Goal: Information Seeking & Learning: Learn about a topic

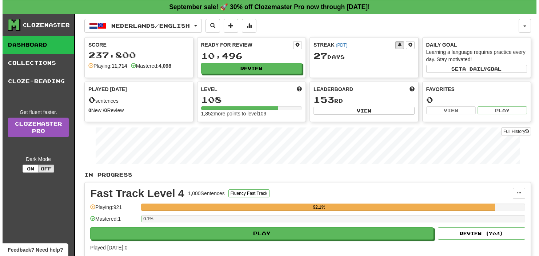
scroll to position [14, 0]
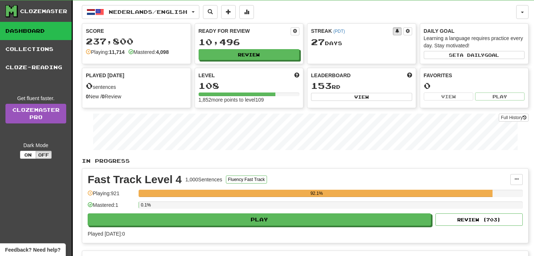
click at [204, 176] on div "1,000 Sentences" at bounding box center [203, 179] width 37 height 7
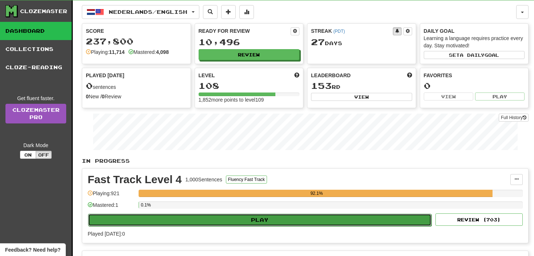
click at [209, 216] on button "Play" at bounding box center [259, 219] width 343 height 12
select select "**"
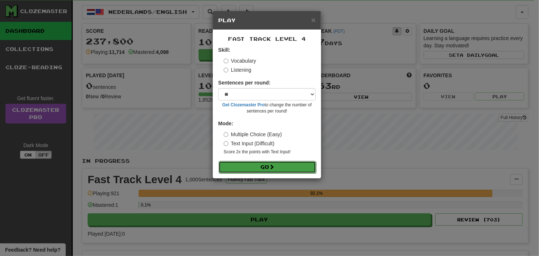
click at [232, 161] on button "Go" at bounding box center [266, 167] width 97 height 12
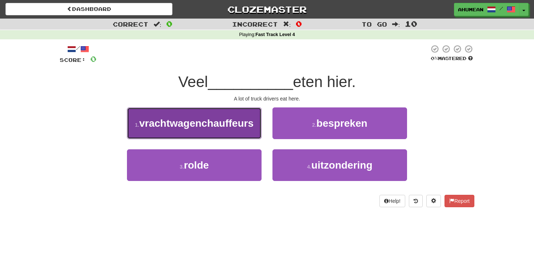
click at [238, 122] on span "vrachtwagenchauffeurs" at bounding box center [196, 122] width 114 height 11
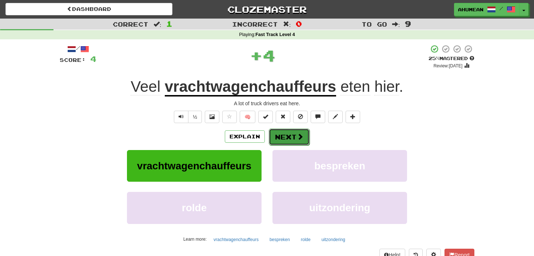
click at [278, 136] on button "Next" at bounding box center [289, 136] width 41 height 17
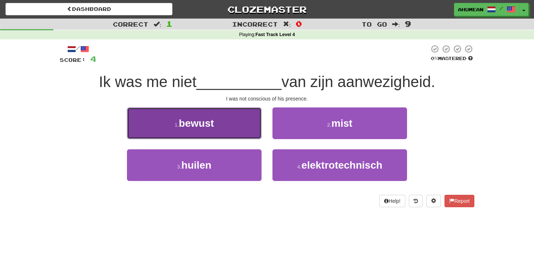
click at [215, 127] on button "1 . bewust" at bounding box center [194, 123] width 134 height 32
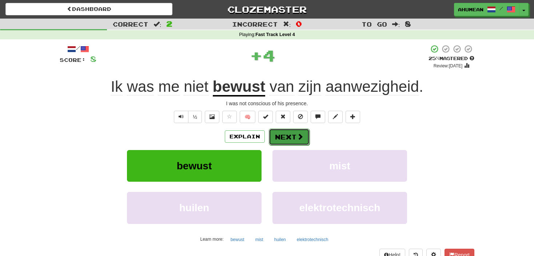
click at [286, 134] on button "Next" at bounding box center [289, 136] width 41 height 17
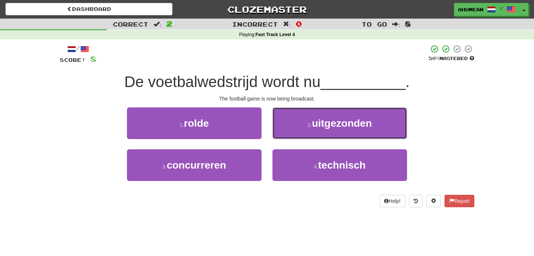
click at [308, 127] on small "2 ." at bounding box center [310, 125] width 4 height 6
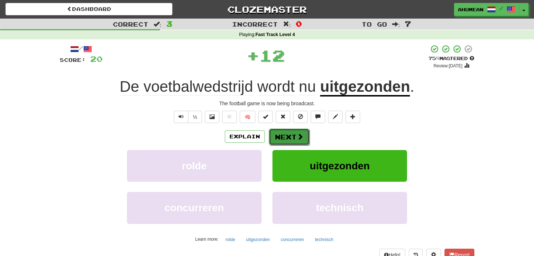
click at [295, 132] on button "Next" at bounding box center [289, 136] width 41 height 17
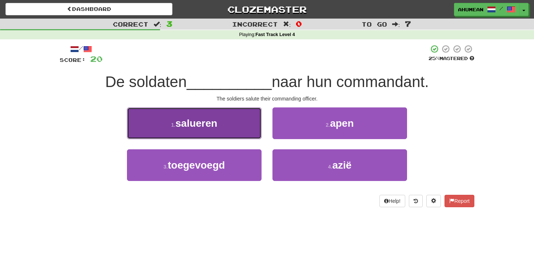
click at [222, 124] on button "1 . salueren" at bounding box center [194, 123] width 134 height 32
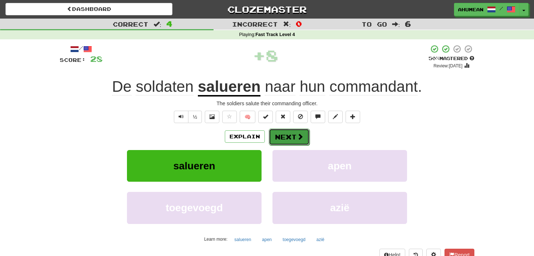
click at [277, 134] on button "Next" at bounding box center [289, 136] width 41 height 17
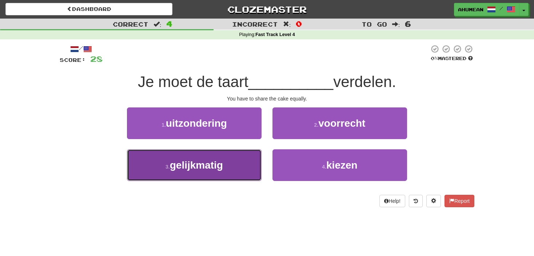
click at [232, 164] on button "3 . gelijkmatig" at bounding box center [194, 165] width 134 height 32
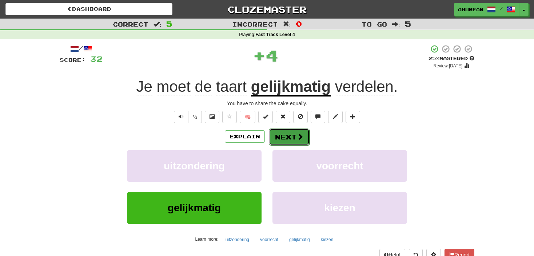
click at [291, 140] on button "Next" at bounding box center [289, 136] width 41 height 17
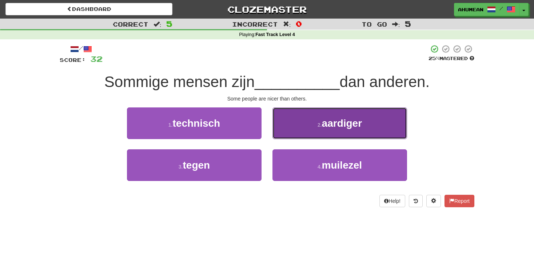
click at [304, 132] on button "2 . aardiger" at bounding box center [339, 123] width 134 height 32
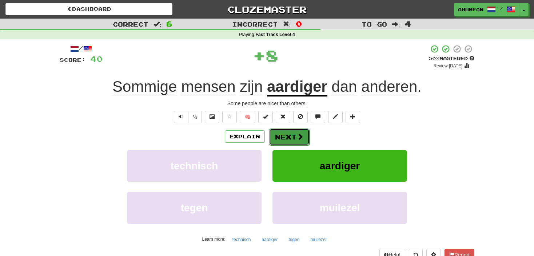
click at [294, 135] on button "Next" at bounding box center [289, 136] width 41 height 17
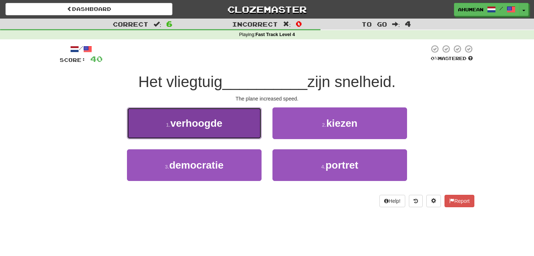
click at [220, 128] on span "verhoogde" at bounding box center [196, 122] width 52 height 11
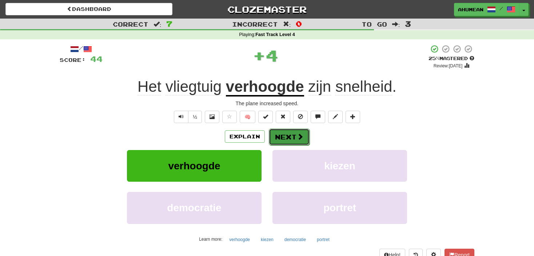
click at [277, 134] on button "Next" at bounding box center [289, 136] width 41 height 17
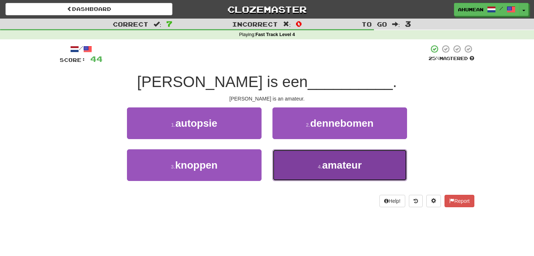
click at [320, 167] on small "4 ." at bounding box center [320, 167] width 4 height 6
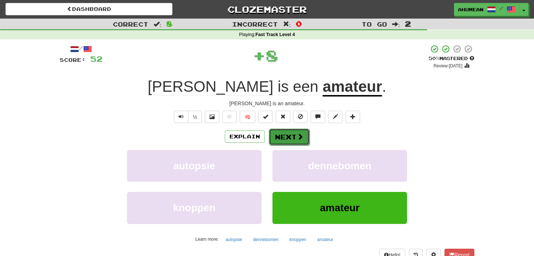
click at [305, 140] on button "Next" at bounding box center [289, 136] width 41 height 17
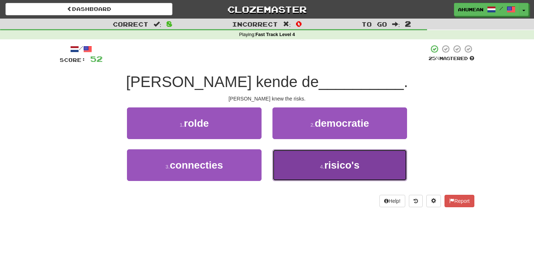
click at [313, 158] on button "4 . risico's" at bounding box center [339, 165] width 134 height 32
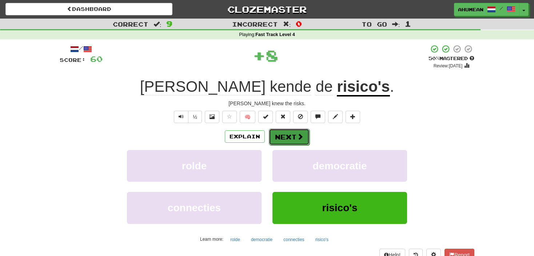
click at [306, 142] on button "Next" at bounding box center [289, 136] width 41 height 17
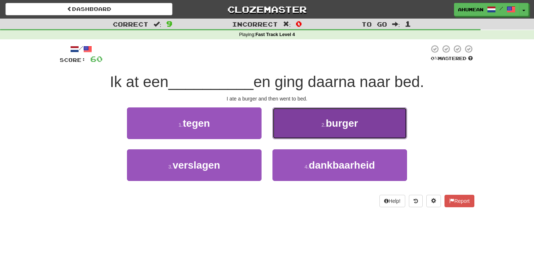
click at [318, 128] on button "2 . burger" at bounding box center [339, 123] width 134 height 32
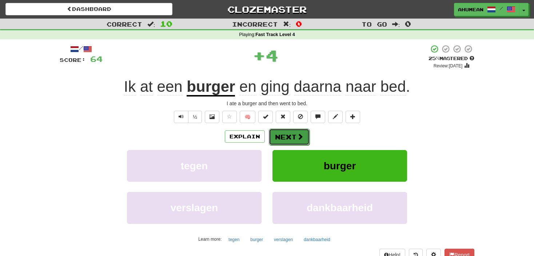
click at [294, 134] on button "Next" at bounding box center [289, 136] width 41 height 17
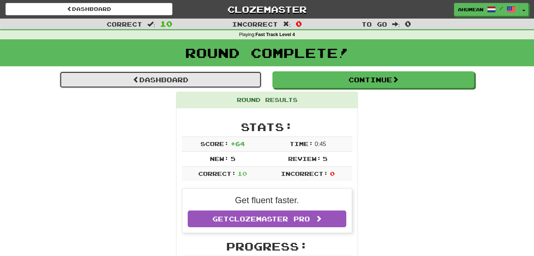
click at [161, 85] on link "Dashboard" at bounding box center [161, 79] width 202 height 17
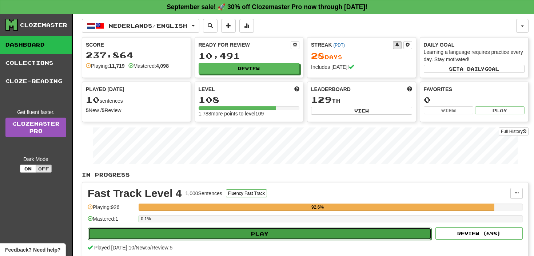
click at [286, 233] on button "Play" at bounding box center [259, 233] width 343 height 12
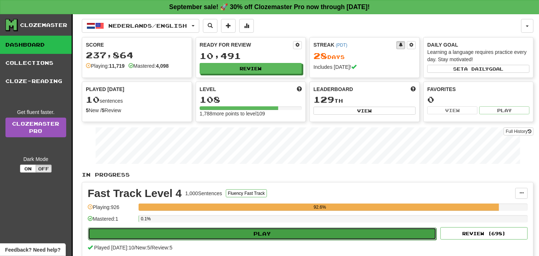
select select "**"
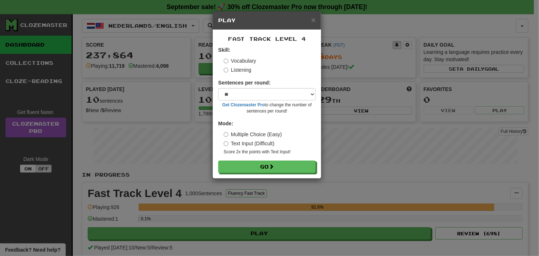
click at [237, 72] on label "Listening" at bounding box center [238, 69] width 28 height 7
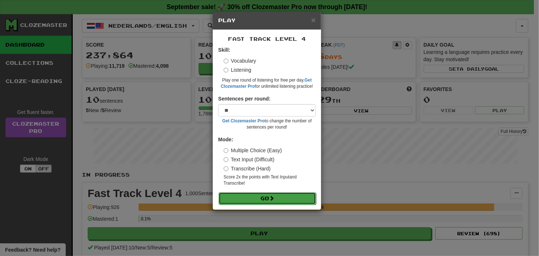
click at [266, 194] on button "Go" at bounding box center [266, 198] width 97 height 12
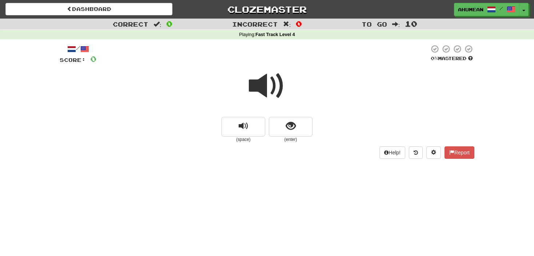
click at [262, 91] on span at bounding box center [267, 86] width 36 height 36
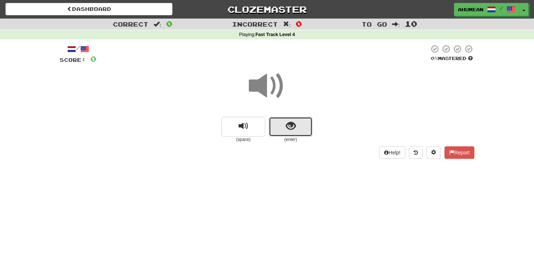
click at [282, 124] on button "show sentence" at bounding box center [291, 127] width 44 height 20
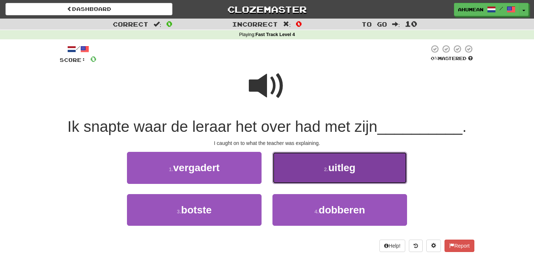
click at [311, 160] on button "2 . uitleg" at bounding box center [339, 168] width 134 height 32
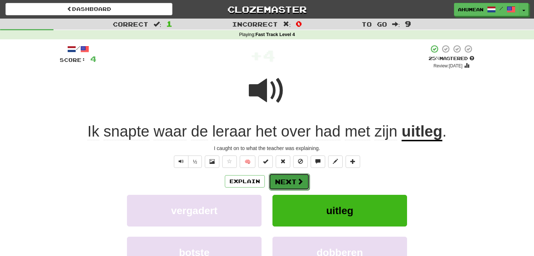
click at [299, 173] on button "Next" at bounding box center [289, 181] width 41 height 17
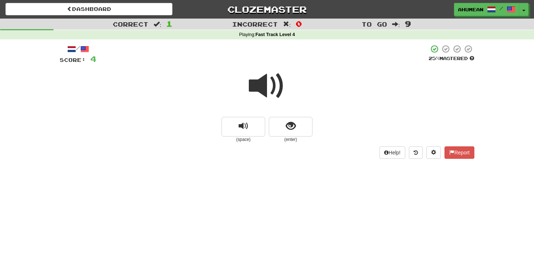
click at [274, 102] on span at bounding box center [267, 86] width 36 height 36
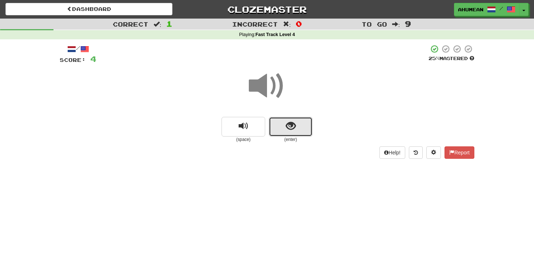
click at [283, 135] on button "show sentence" at bounding box center [291, 127] width 44 height 20
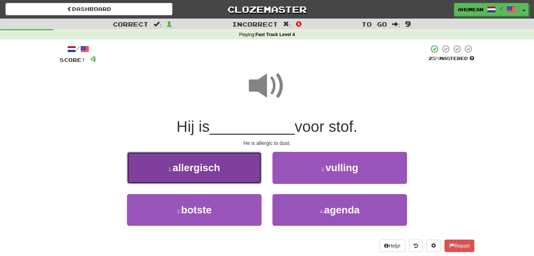
click at [212, 167] on span "allergisch" at bounding box center [196, 167] width 48 height 11
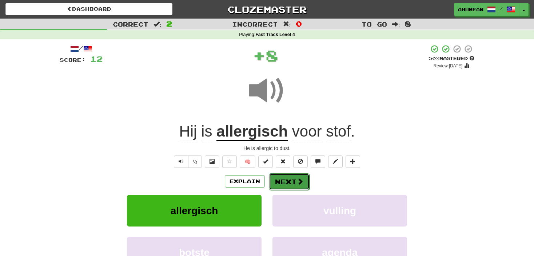
click at [301, 182] on span at bounding box center [300, 181] width 7 height 7
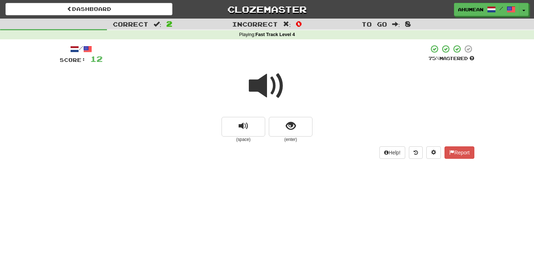
click at [267, 88] on span at bounding box center [267, 86] width 36 height 36
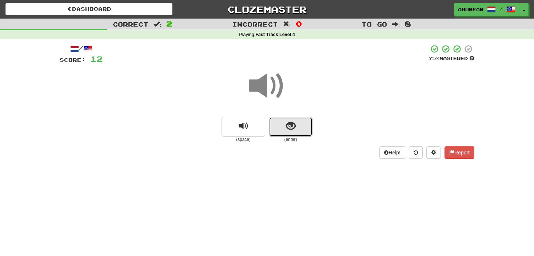
click at [288, 134] on button "show sentence" at bounding box center [291, 127] width 44 height 20
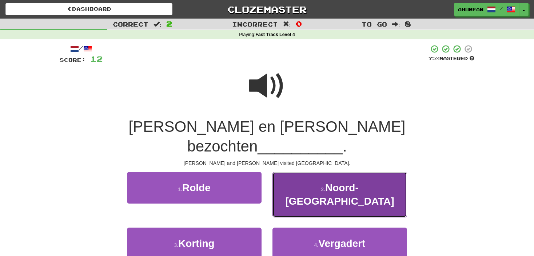
click at [321, 186] on small "2 ." at bounding box center [323, 189] width 4 height 6
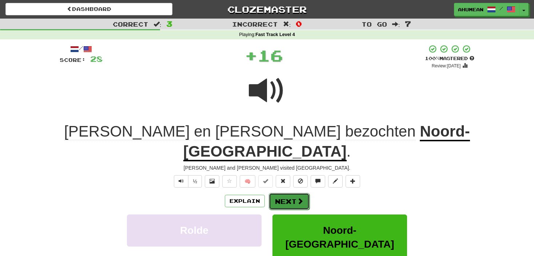
click at [286, 193] on button "Next" at bounding box center [289, 201] width 41 height 17
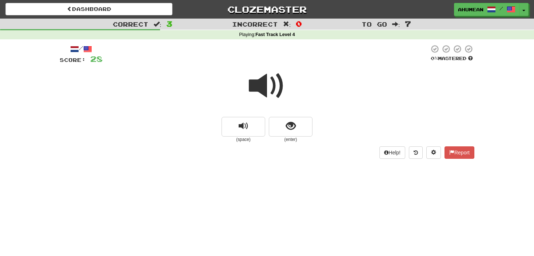
click at [268, 79] on span at bounding box center [267, 86] width 36 height 36
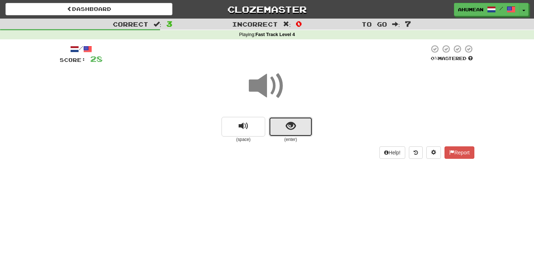
click at [283, 120] on button "show sentence" at bounding box center [291, 127] width 44 height 20
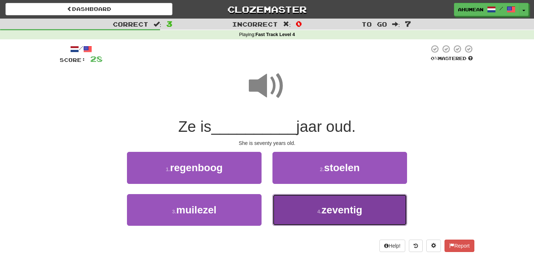
click at [317, 207] on button "4 . zeventig" at bounding box center [339, 210] width 134 height 32
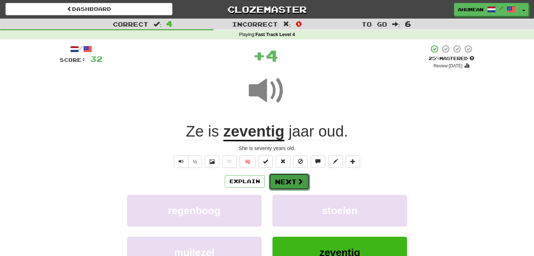
click at [289, 188] on button "Next" at bounding box center [289, 181] width 41 height 17
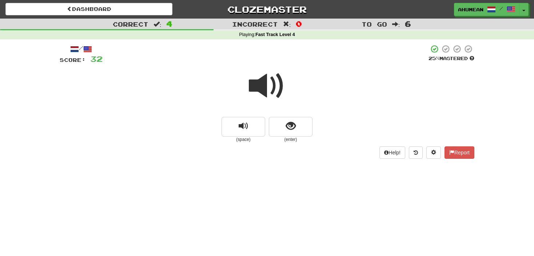
click at [263, 97] on span at bounding box center [267, 86] width 36 height 36
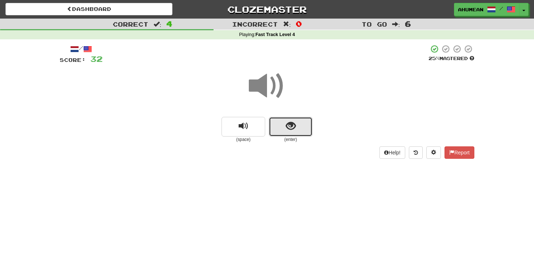
click at [285, 133] on button "show sentence" at bounding box center [291, 127] width 44 height 20
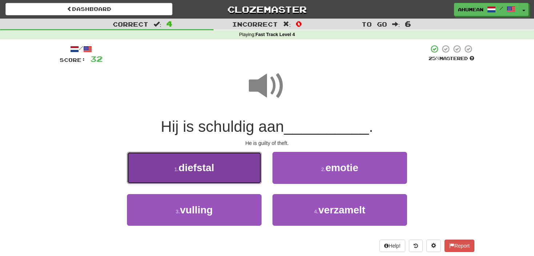
click at [226, 164] on button "1 . diefstal" at bounding box center [194, 168] width 134 height 32
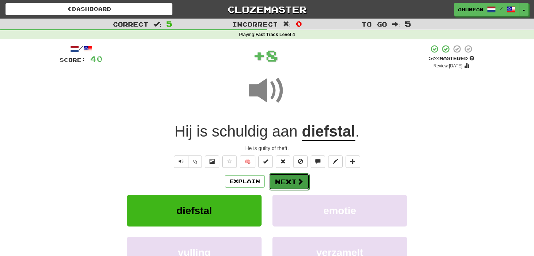
click at [287, 175] on button "Next" at bounding box center [289, 181] width 41 height 17
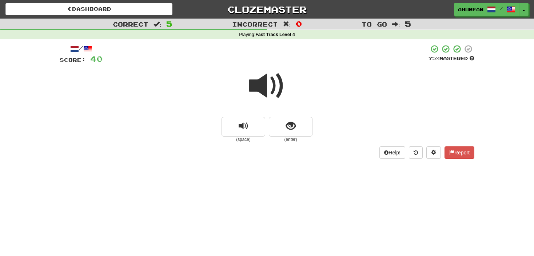
click at [262, 94] on span at bounding box center [267, 86] width 36 height 36
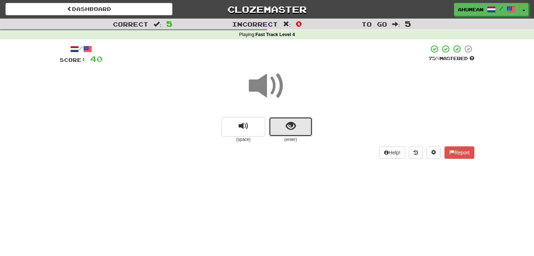
click at [282, 125] on button "show sentence" at bounding box center [291, 127] width 44 height 20
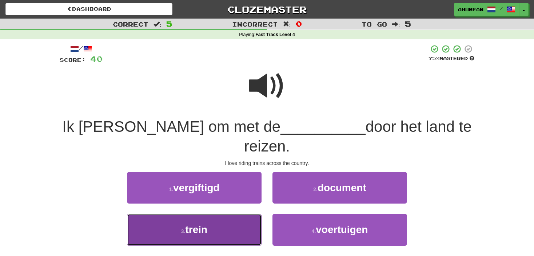
click at [229, 213] on button "3 . trein" at bounding box center [194, 229] width 134 height 32
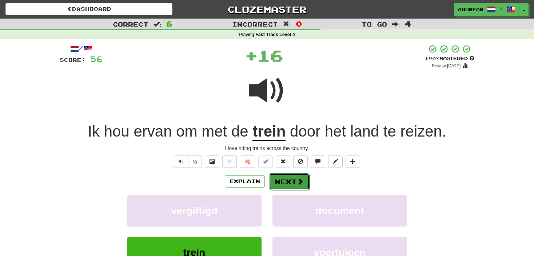
click at [304, 183] on button "Next" at bounding box center [289, 181] width 41 height 17
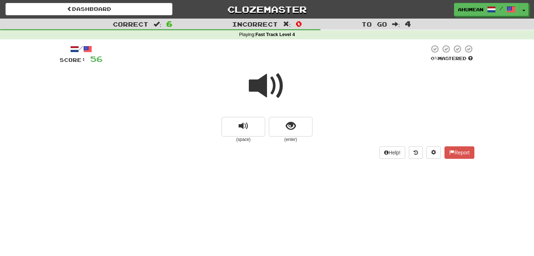
click at [266, 87] on span at bounding box center [267, 86] width 36 height 36
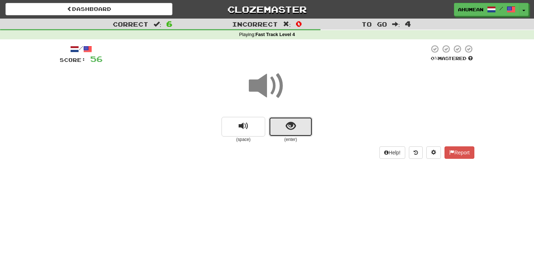
click at [287, 124] on span "show sentence" at bounding box center [291, 126] width 10 height 10
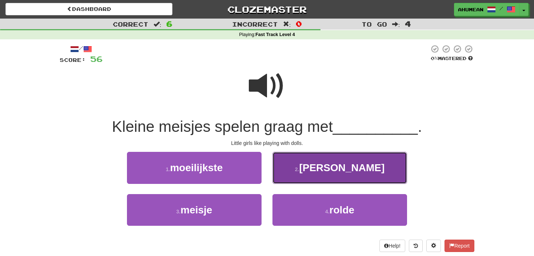
click at [314, 166] on button "2 . poppen" at bounding box center [339, 168] width 134 height 32
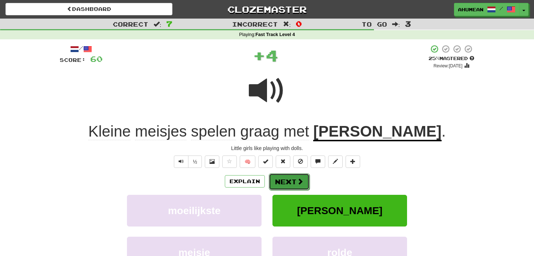
click at [300, 178] on span at bounding box center [300, 181] width 7 height 7
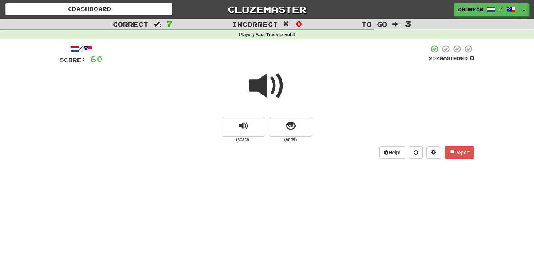
click at [279, 92] on span at bounding box center [267, 86] width 36 height 36
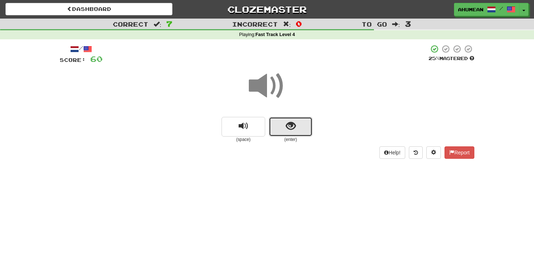
click at [294, 128] on span "show sentence" at bounding box center [291, 126] width 10 height 10
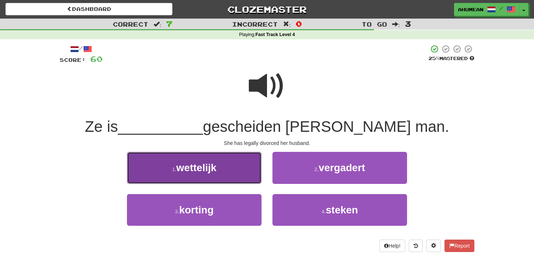
click at [256, 173] on button "1 . wettelijk" at bounding box center [194, 168] width 134 height 32
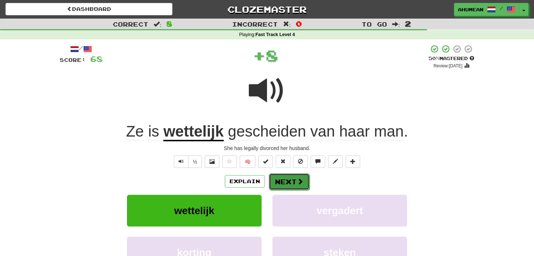
click at [305, 176] on button "Next" at bounding box center [289, 181] width 41 height 17
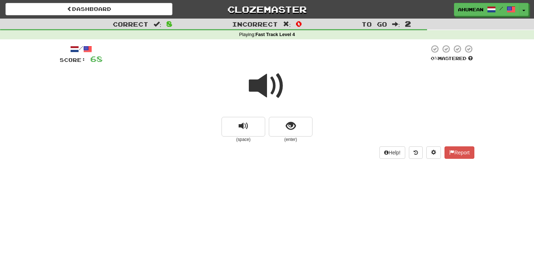
click at [271, 87] on span at bounding box center [267, 86] width 36 height 36
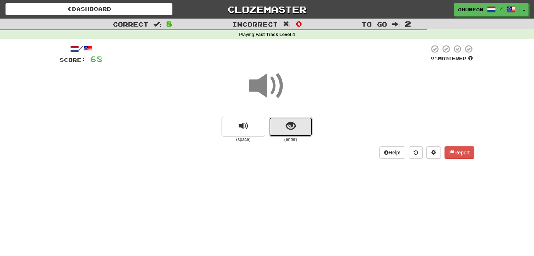
click at [287, 122] on span "show sentence" at bounding box center [291, 126] width 10 height 10
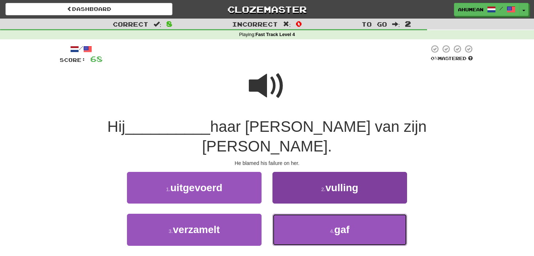
click at [322, 213] on button "4 . gaf" at bounding box center [339, 229] width 134 height 32
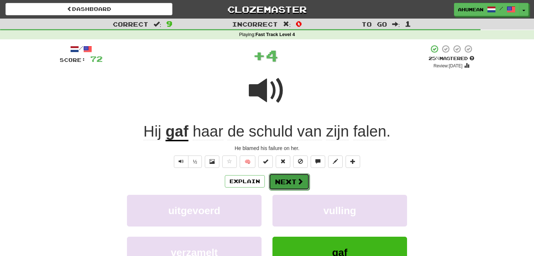
click at [290, 178] on button "Next" at bounding box center [289, 181] width 41 height 17
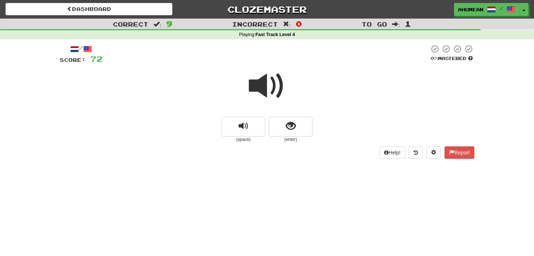
click at [264, 89] on span at bounding box center [267, 86] width 36 height 36
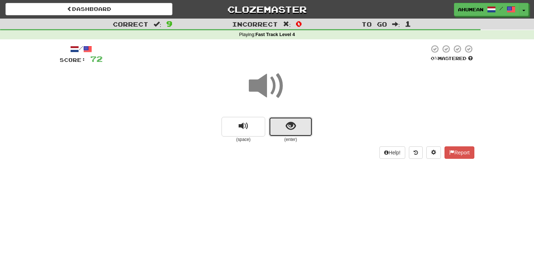
click at [301, 127] on button "show sentence" at bounding box center [291, 127] width 44 height 20
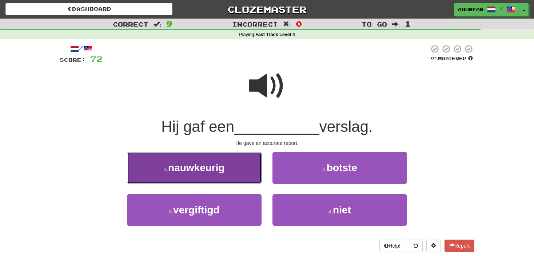
click at [224, 173] on button "1 . nauwkeurig" at bounding box center [194, 168] width 134 height 32
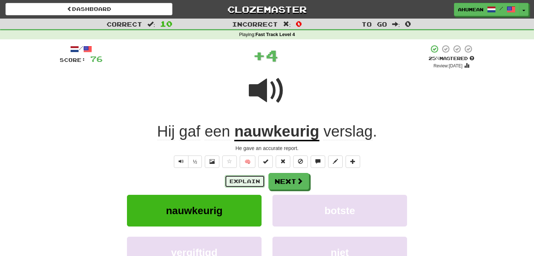
click at [240, 181] on button "Explain" at bounding box center [245, 181] width 40 height 12
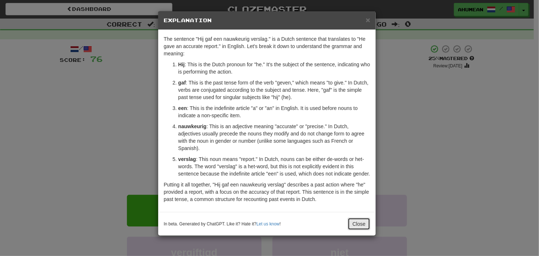
click at [361, 222] on button "Close" at bounding box center [359, 223] width 23 height 12
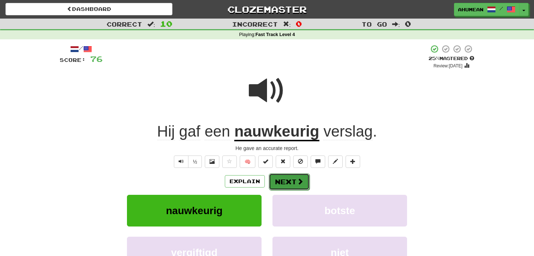
click at [290, 181] on button "Next" at bounding box center [289, 181] width 41 height 17
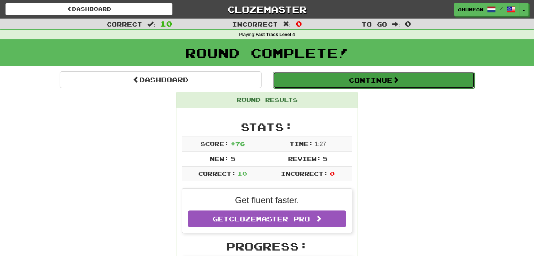
click at [322, 83] on button "Continue" at bounding box center [374, 80] width 202 height 17
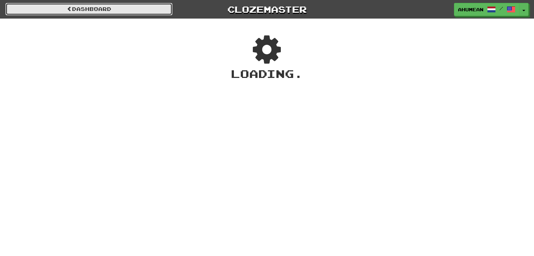
click at [72, 8] on link "Dashboard" at bounding box center [88, 9] width 167 height 12
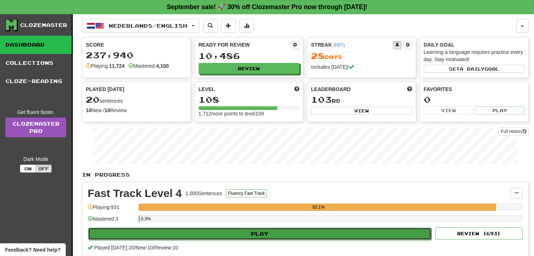
click at [188, 233] on button "Play" at bounding box center [259, 233] width 343 height 12
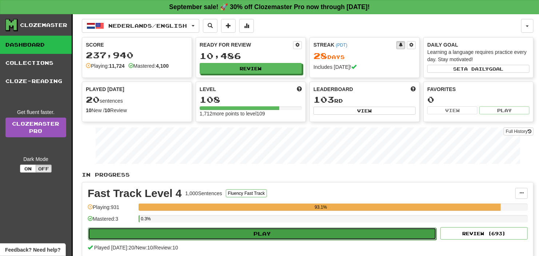
select select "**"
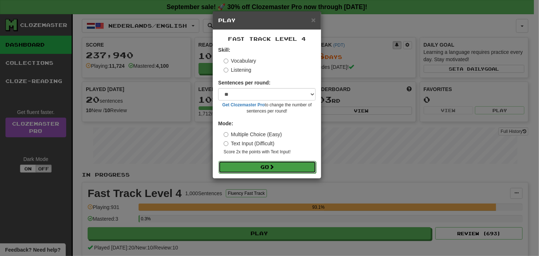
click at [232, 168] on button "Go" at bounding box center [266, 167] width 97 height 12
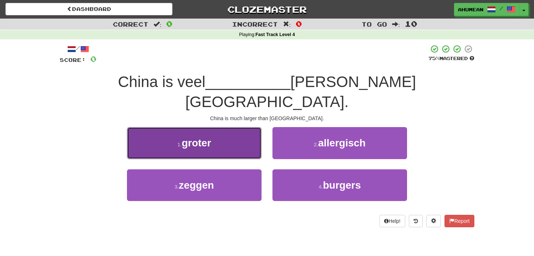
click at [223, 127] on button "1 . groter" at bounding box center [194, 143] width 134 height 32
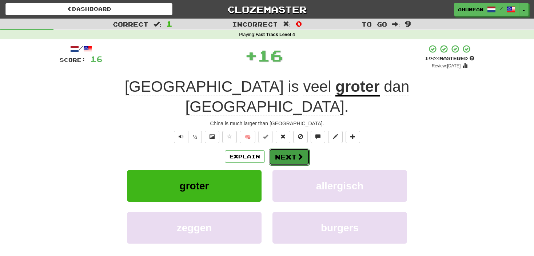
click at [280, 148] on button "Next" at bounding box center [289, 156] width 41 height 17
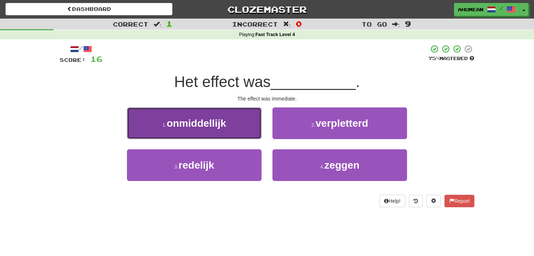
click at [220, 119] on span "onmiddellijk" at bounding box center [195, 122] width 59 height 11
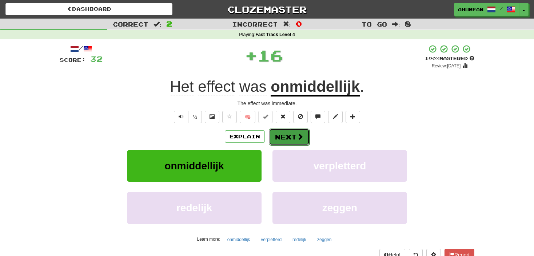
click at [272, 130] on button "Next" at bounding box center [289, 136] width 41 height 17
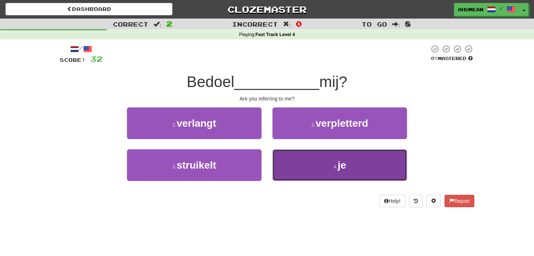
click at [306, 158] on button "4 . je" at bounding box center [339, 165] width 134 height 32
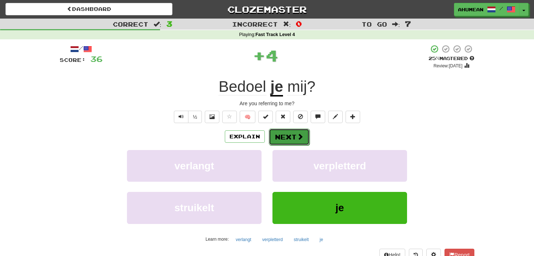
click at [288, 141] on button "Next" at bounding box center [289, 136] width 41 height 17
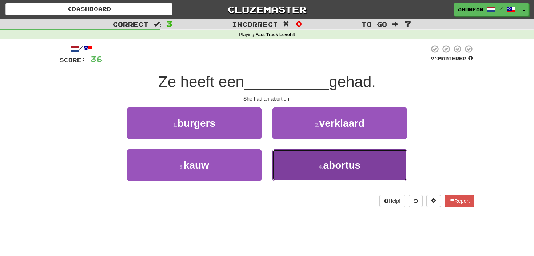
click at [303, 163] on button "4 . abortus" at bounding box center [339, 165] width 134 height 32
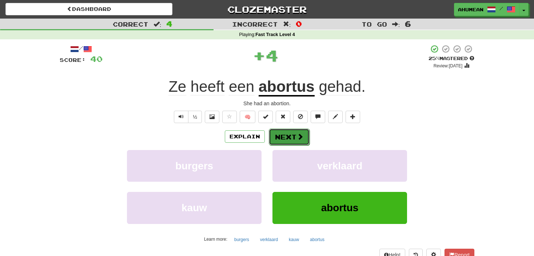
click at [282, 144] on button "Next" at bounding box center [289, 136] width 41 height 17
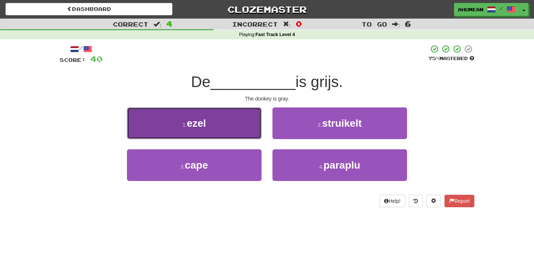
click at [225, 125] on button "1 . ezel" at bounding box center [194, 123] width 134 height 32
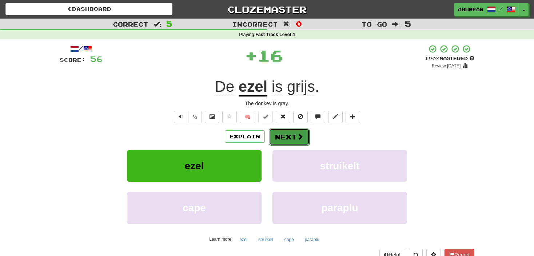
click at [273, 132] on button "Next" at bounding box center [289, 136] width 41 height 17
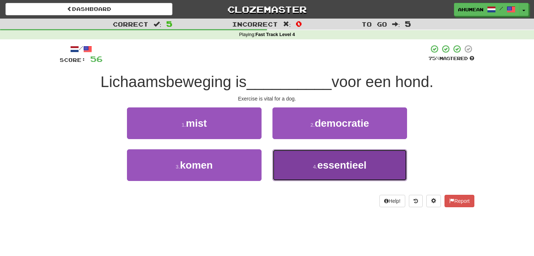
click at [314, 160] on button "4 . essentieel" at bounding box center [339, 165] width 134 height 32
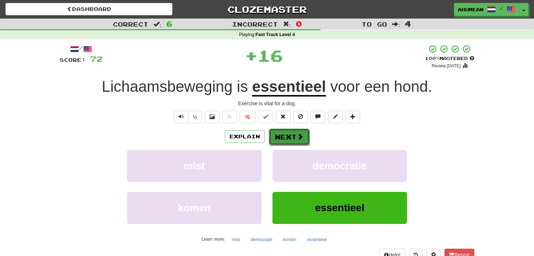
click at [289, 137] on button "Next" at bounding box center [289, 136] width 41 height 17
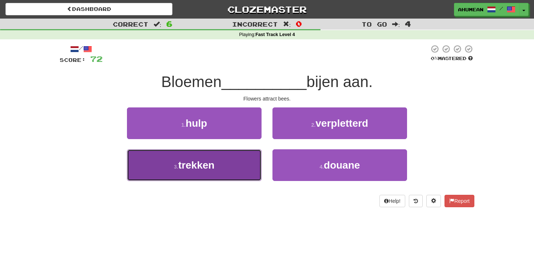
click at [207, 167] on span "trekken" at bounding box center [196, 164] width 36 height 11
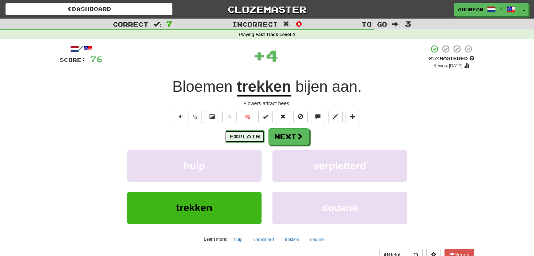
click at [252, 140] on button "Explain" at bounding box center [245, 136] width 40 height 12
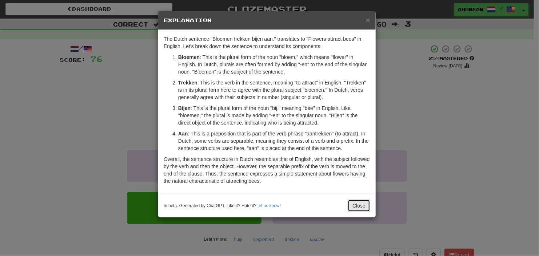
click at [352, 204] on button "Close" at bounding box center [359, 205] width 23 height 12
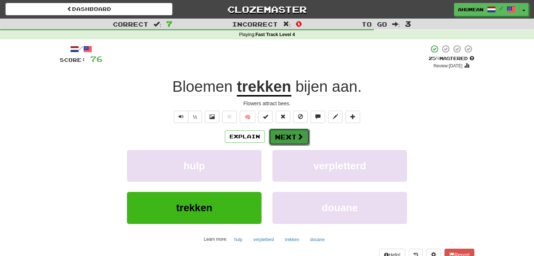
click at [290, 140] on button "Next" at bounding box center [289, 136] width 41 height 17
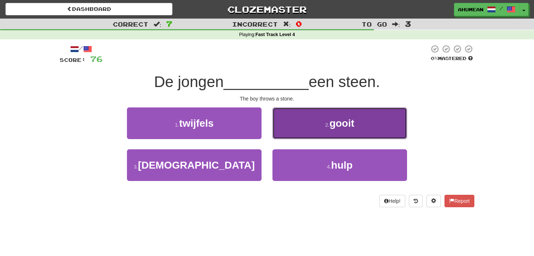
click at [317, 128] on button "2 . gooit" at bounding box center [339, 123] width 134 height 32
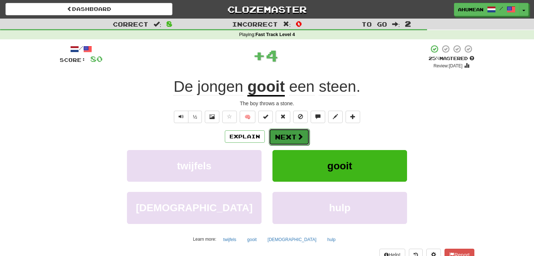
click at [302, 137] on span at bounding box center [300, 136] width 7 height 7
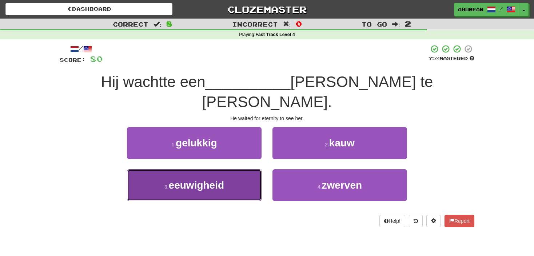
click at [205, 179] on span "eeuwigheid" at bounding box center [196, 184] width 55 height 11
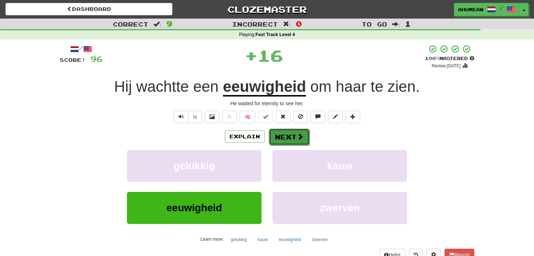
click at [280, 134] on button "Next" at bounding box center [289, 136] width 41 height 17
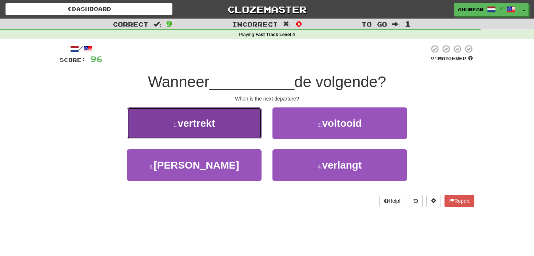
click at [220, 124] on button "1 . vertrekt" at bounding box center [194, 123] width 134 height 32
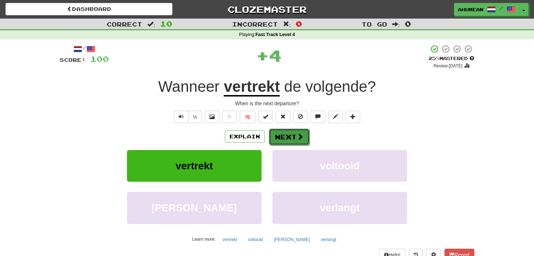
click at [274, 136] on button "Next" at bounding box center [289, 136] width 41 height 17
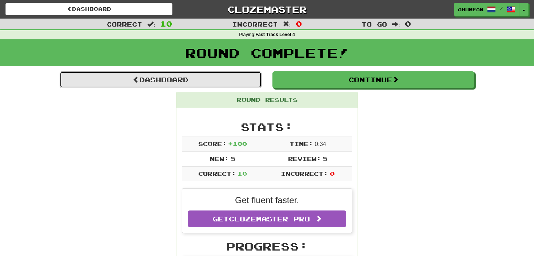
click at [151, 80] on link "Dashboard" at bounding box center [161, 79] width 202 height 17
